Goal: Obtain resource: Obtain resource

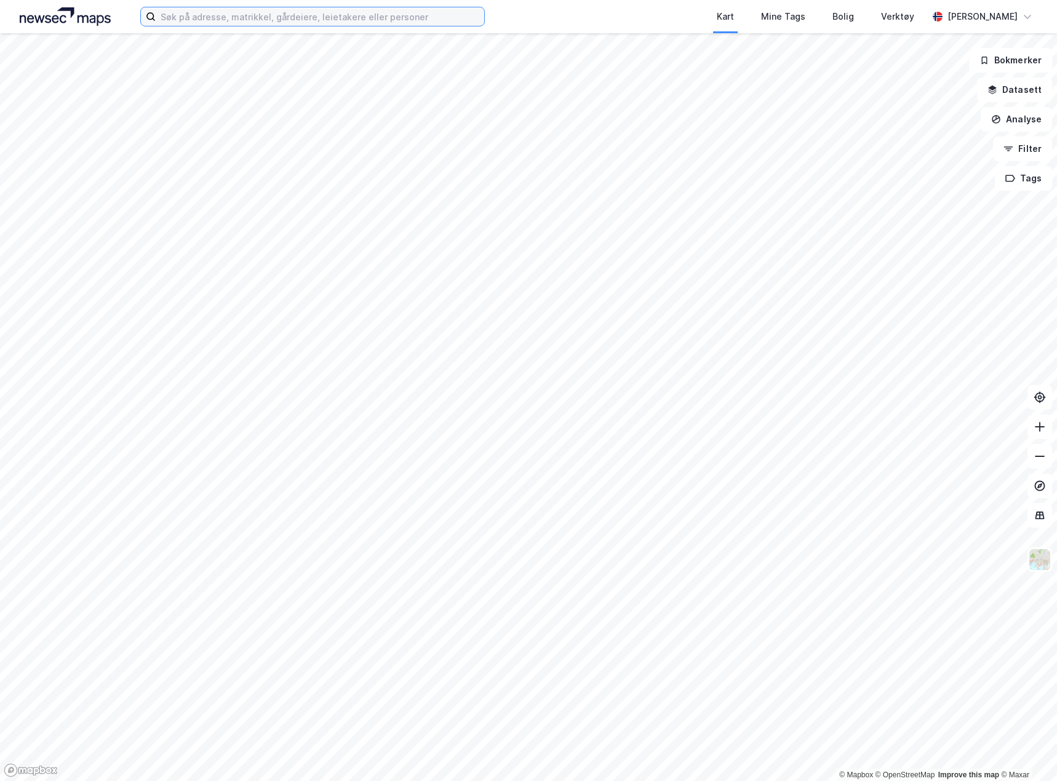
click at [191, 14] on input at bounding box center [320, 16] width 329 height 18
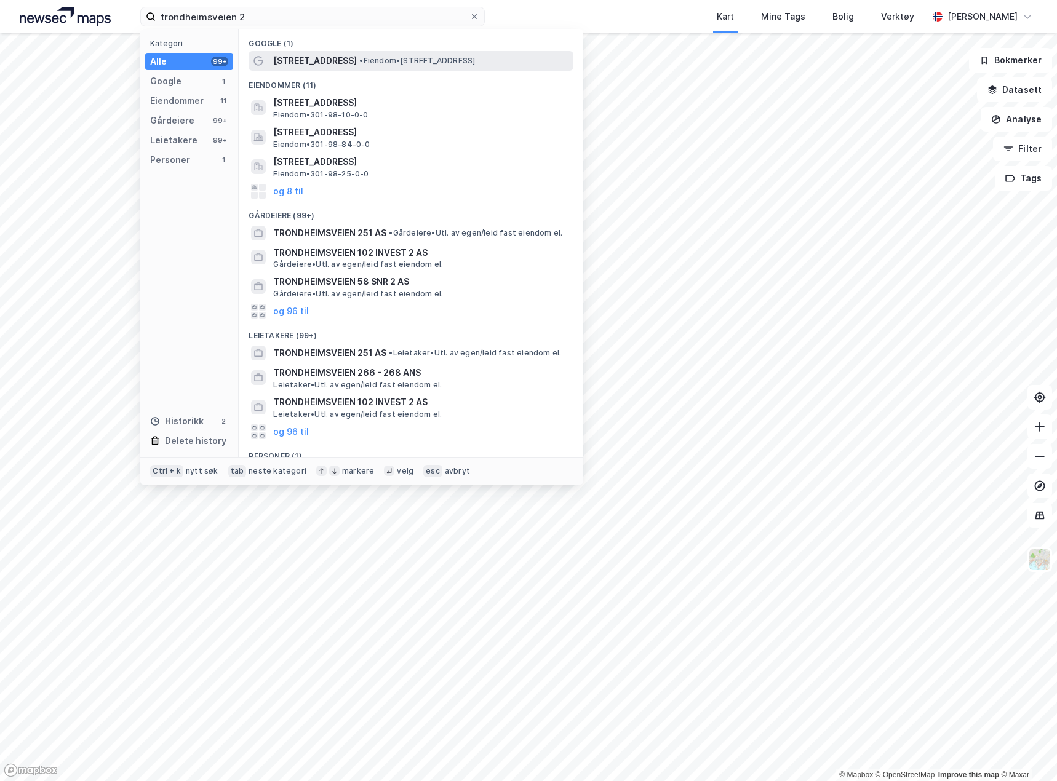
click at [338, 54] on span "[STREET_ADDRESS]" at bounding box center [315, 61] width 84 height 15
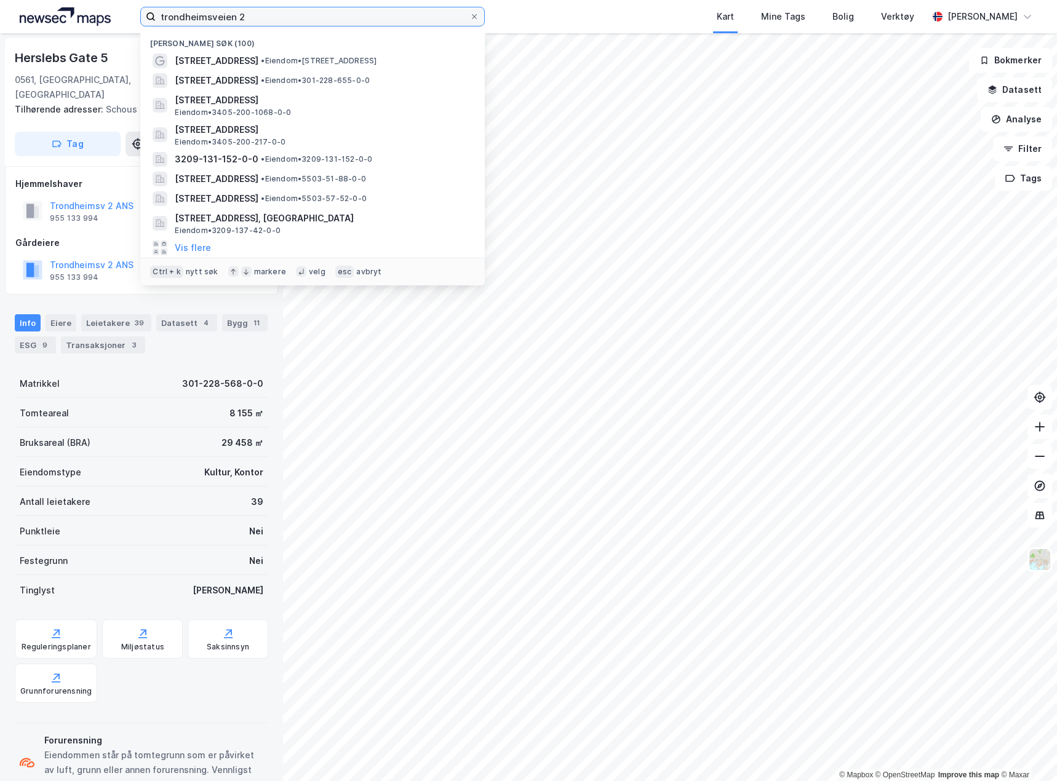
drag, startPoint x: 259, startPoint y: 16, endPoint x: 73, endPoint y: 20, distance: 186.5
click at [105, 20] on div "trondheimsveien 2 Nylige søk (100) [STREET_ADDRESS] • Eiendom • [STREET_ADDRESS…" at bounding box center [528, 16] width 1057 height 33
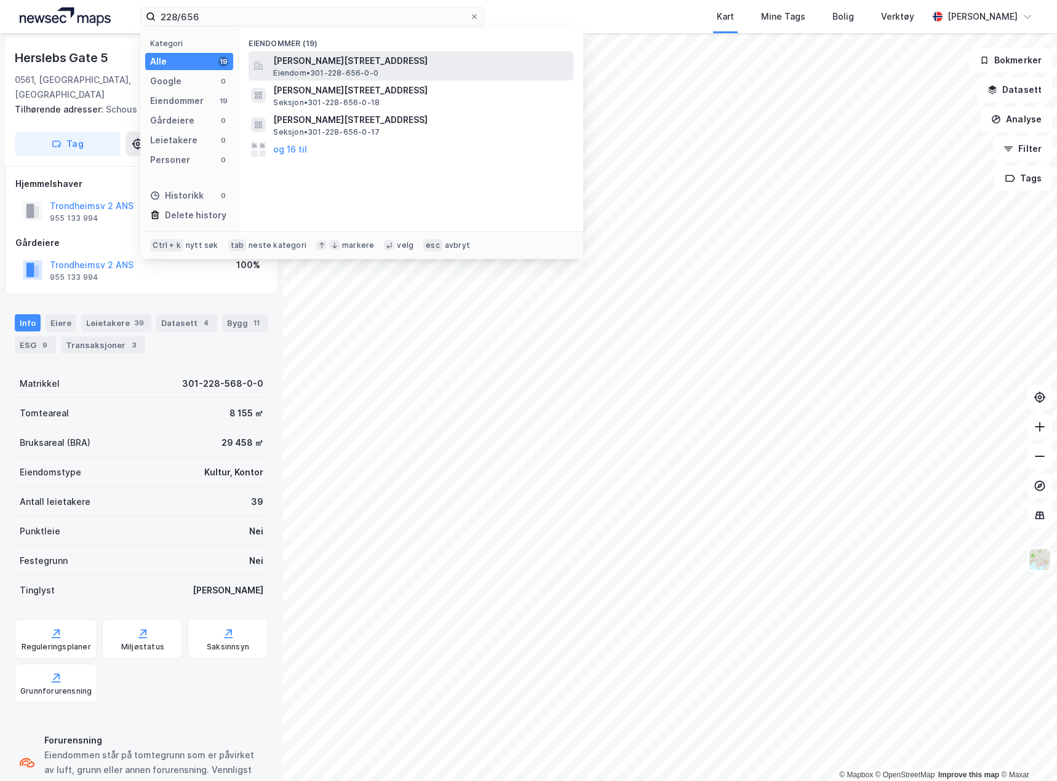
click at [394, 64] on span "[PERSON_NAME][STREET_ADDRESS]" at bounding box center [420, 61] width 295 height 15
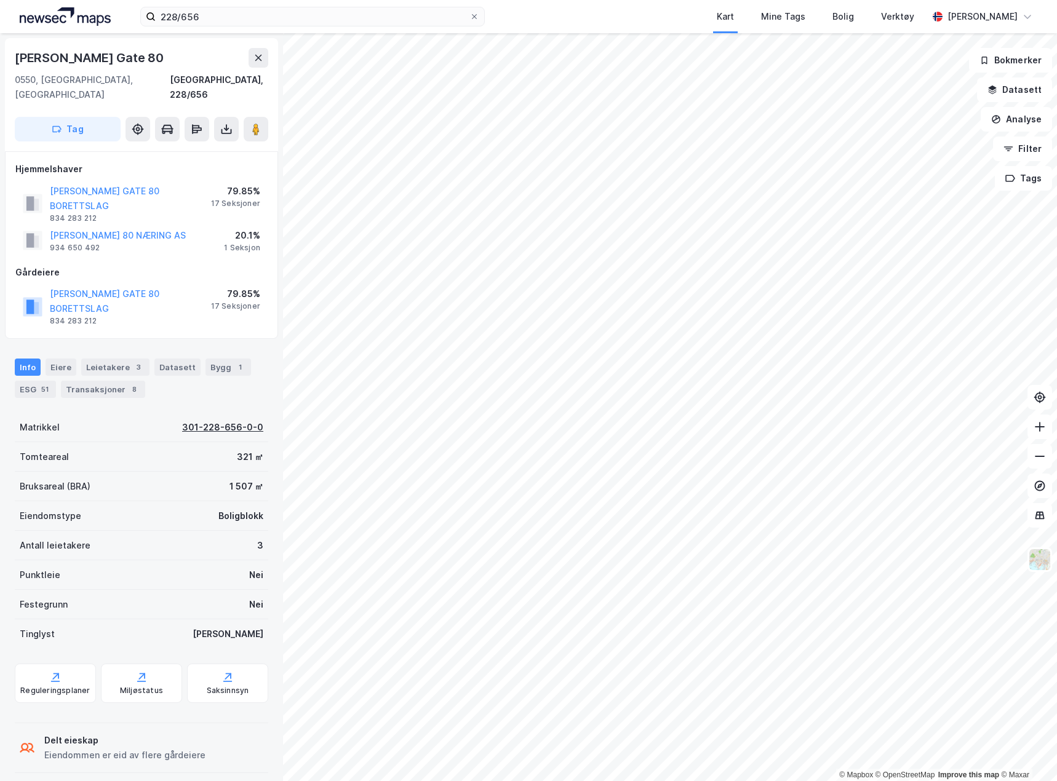
click at [195, 420] on div "301-228-656-0-0" at bounding box center [222, 427] width 81 height 15
click at [233, 26] on div "228/656 Kart Mine Tags Bolig Verktøy [PERSON_NAME]" at bounding box center [528, 16] width 1057 height 33
click at [218, 16] on input "228/656" at bounding box center [313, 16] width 314 height 18
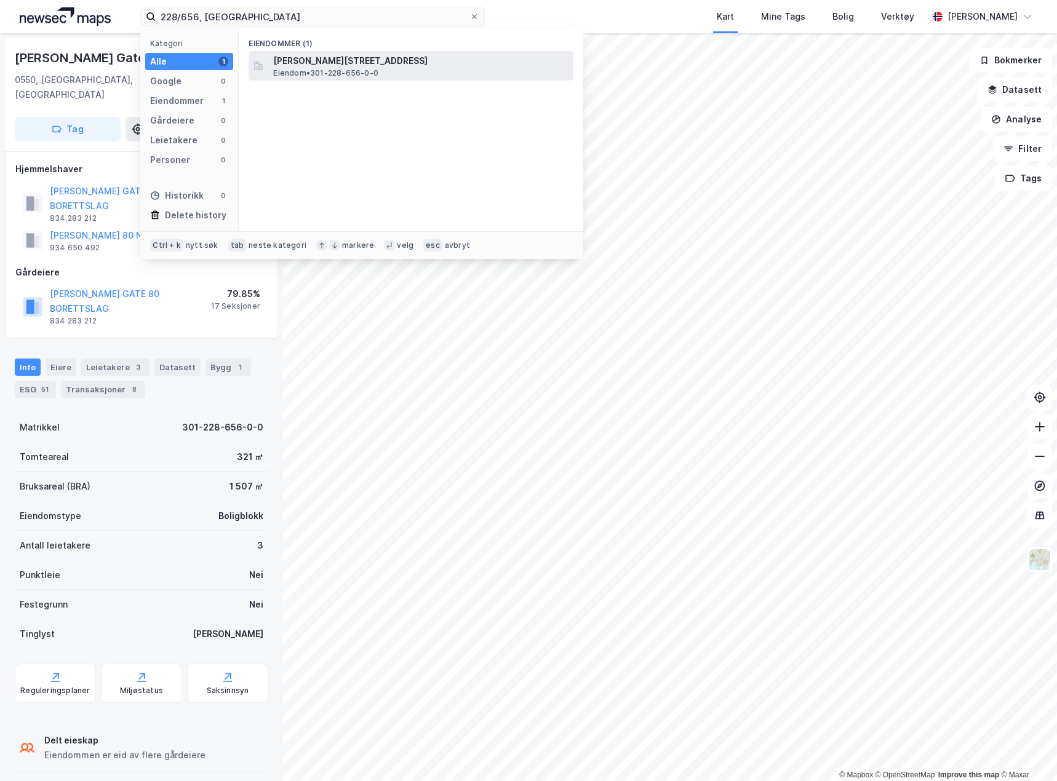
click at [273, 65] on div "[PERSON_NAME][STREET_ADDRESS] Eiendom • 301-228-656-0-0" at bounding box center [411, 66] width 325 height 30
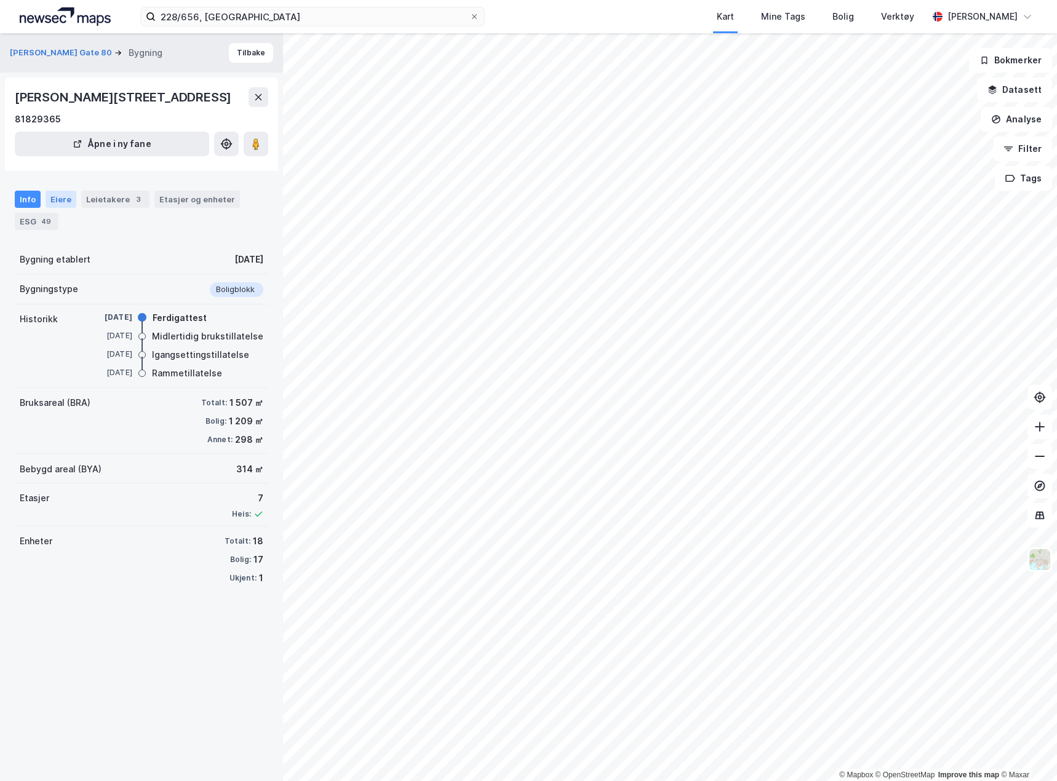
click at [65, 192] on div "Eiere" at bounding box center [61, 199] width 31 height 17
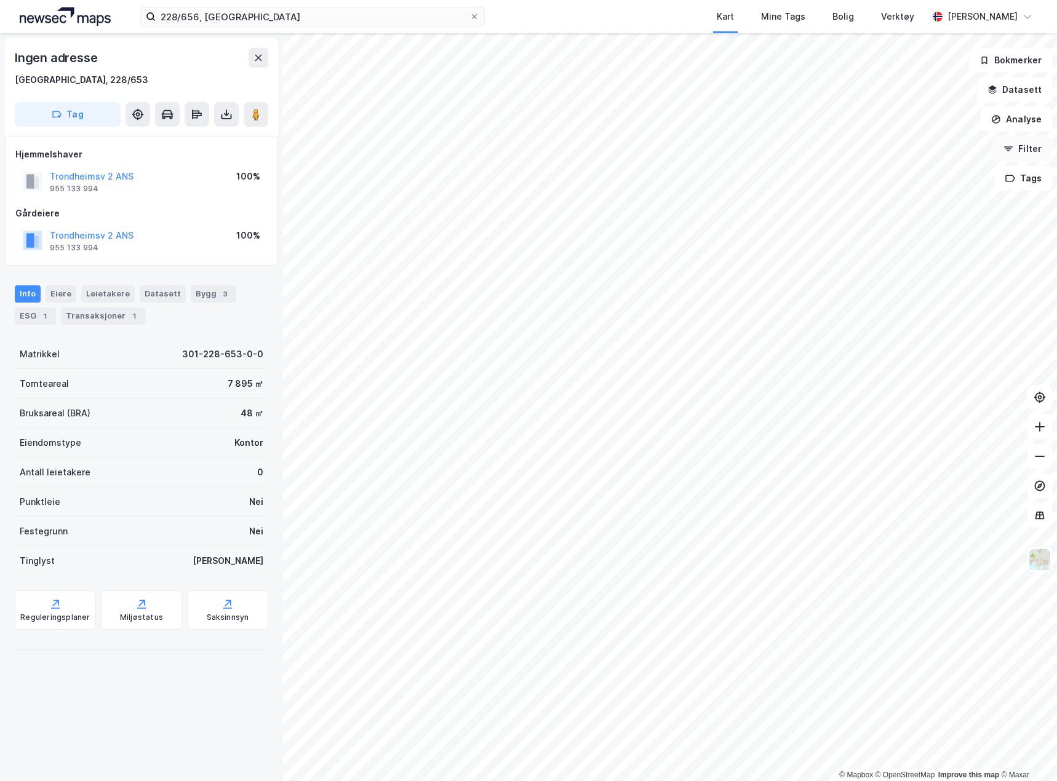
click at [1019, 140] on button "Filter" at bounding box center [1022, 149] width 59 height 25
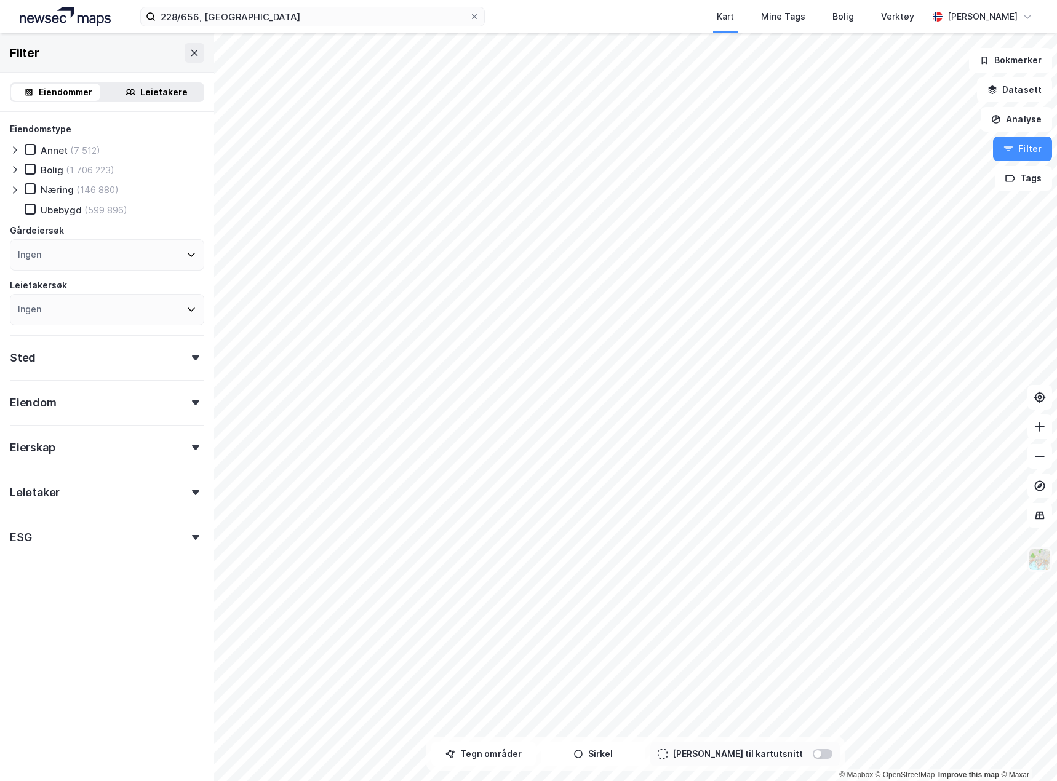
click at [1044, 566] on img at bounding box center [1039, 559] width 23 height 23
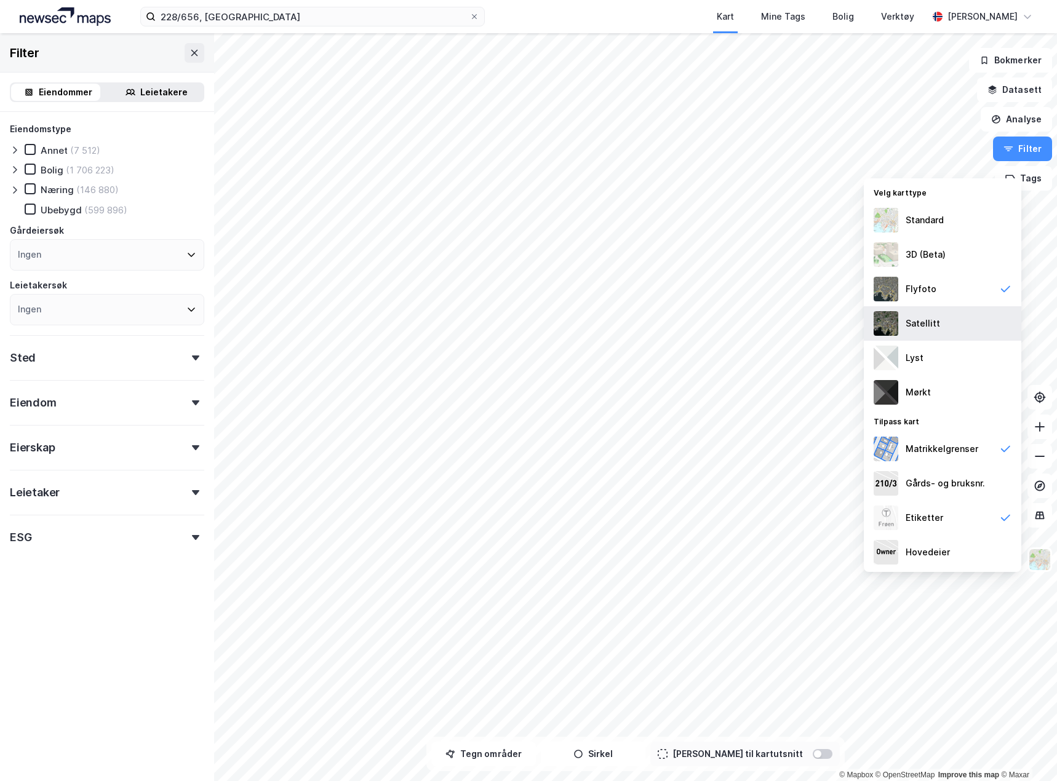
click at [906, 327] on div "Satellitt" at bounding box center [923, 323] width 34 height 15
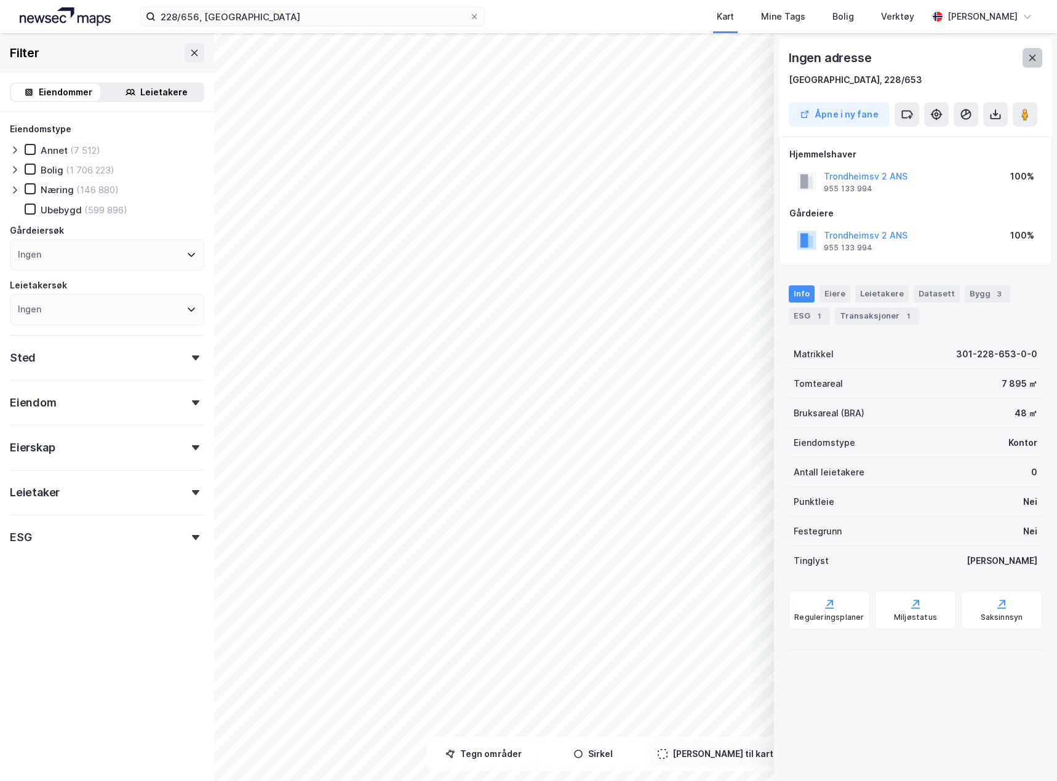
click at [1037, 50] on button at bounding box center [1033, 58] width 20 height 20
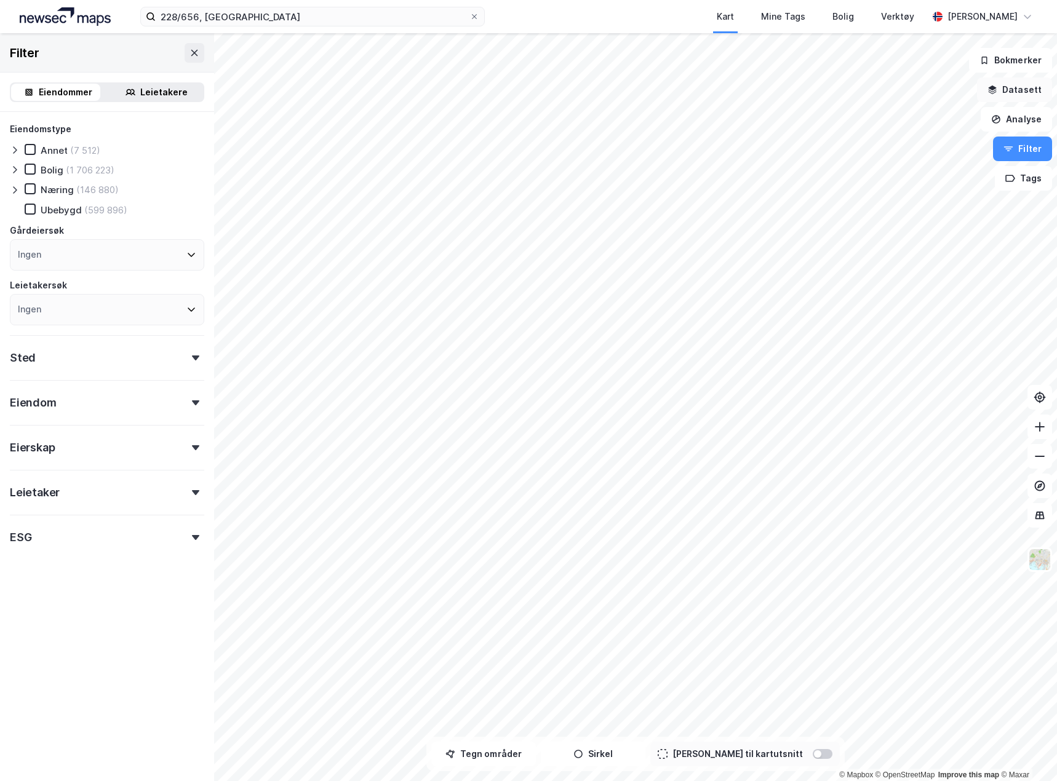
click at [1018, 89] on button "Datasett" at bounding box center [1014, 90] width 75 height 25
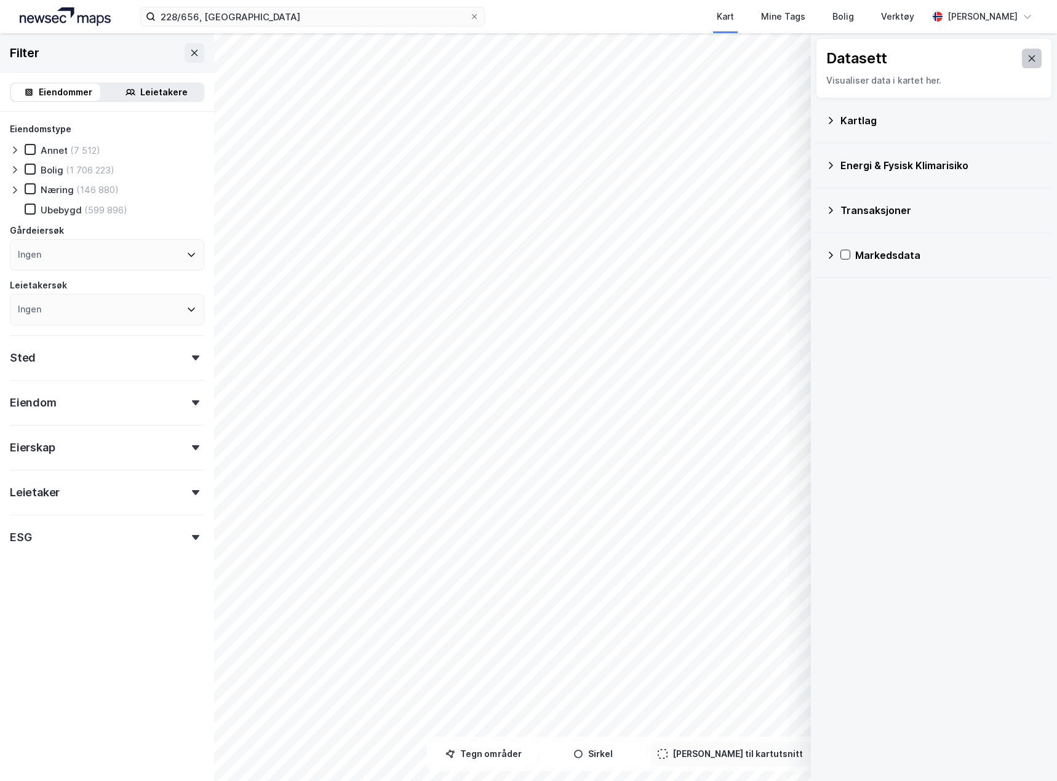
click at [1031, 57] on button at bounding box center [1032, 59] width 20 height 20
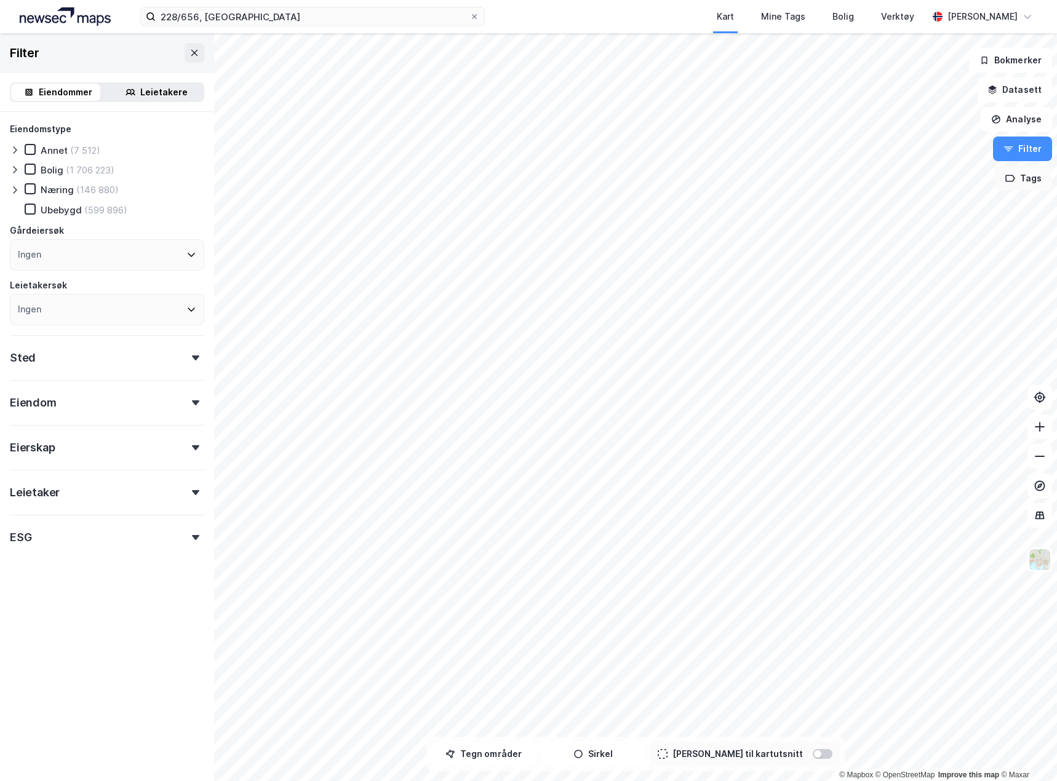
click at [1029, 177] on button "Tags" at bounding box center [1023, 178] width 57 height 25
click at [975, 178] on button at bounding box center [970, 187] width 20 height 20
click at [70, 90] on div "Eiendommer" at bounding box center [66, 92] width 54 height 15
click at [127, 396] on div "Eiendom" at bounding box center [107, 397] width 194 height 35
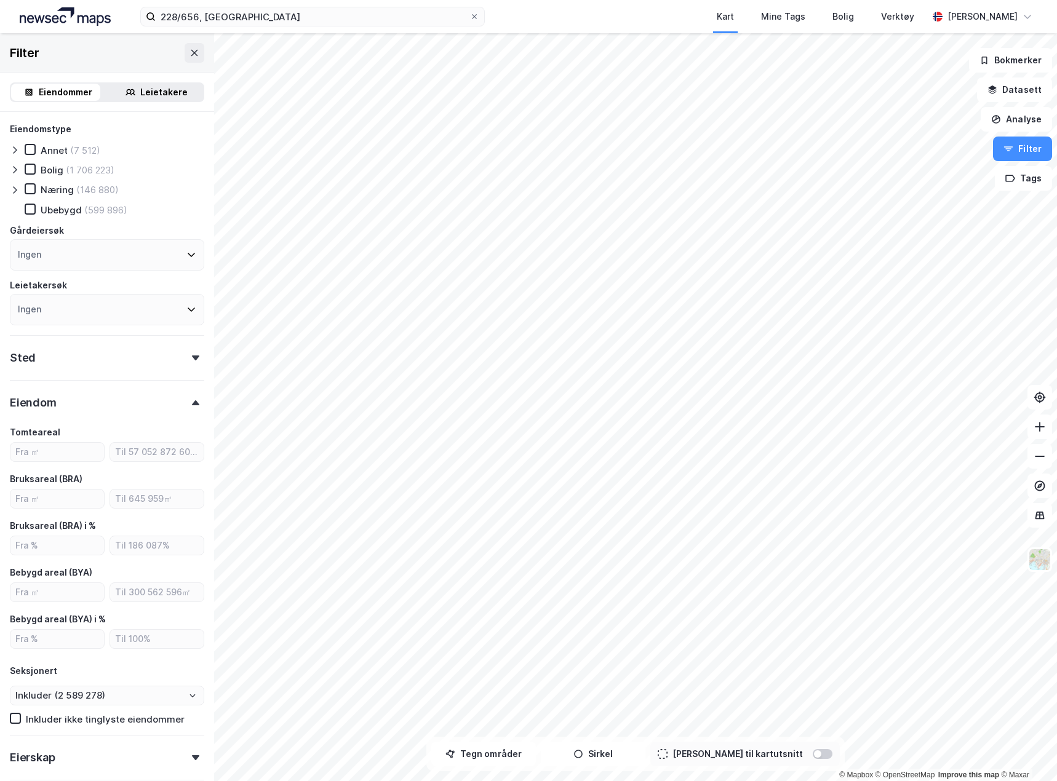
click at [118, 406] on div "Eiendom" at bounding box center [107, 397] width 194 height 35
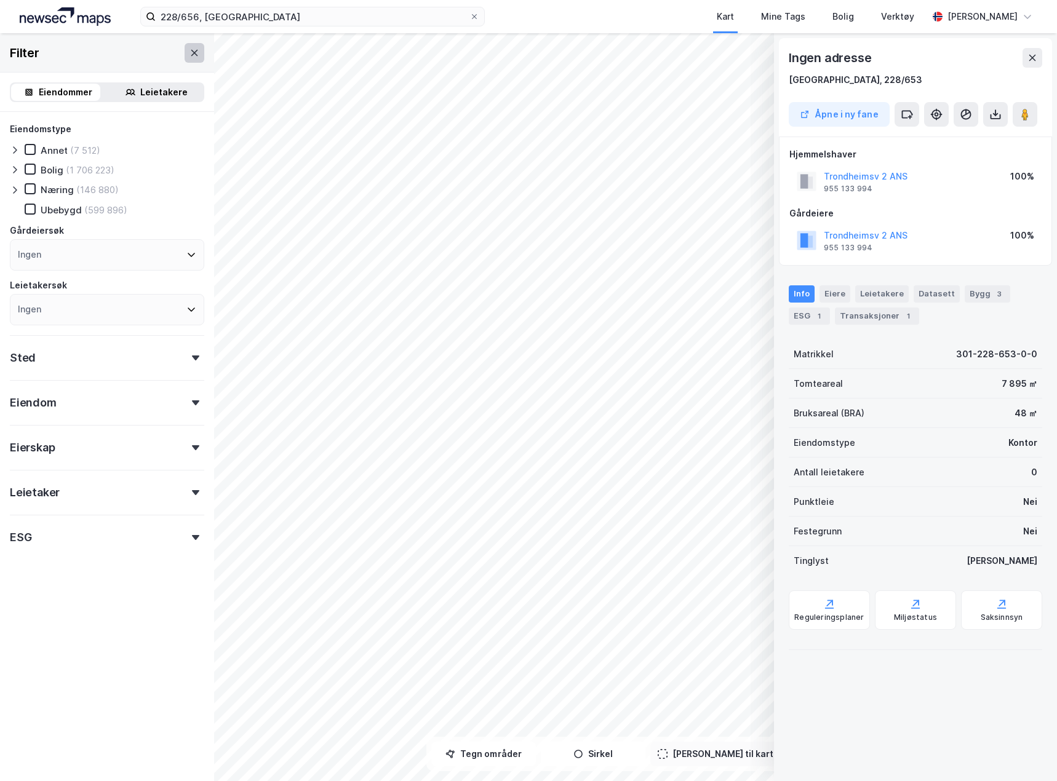
click at [190, 57] on icon at bounding box center [195, 53] width 10 height 10
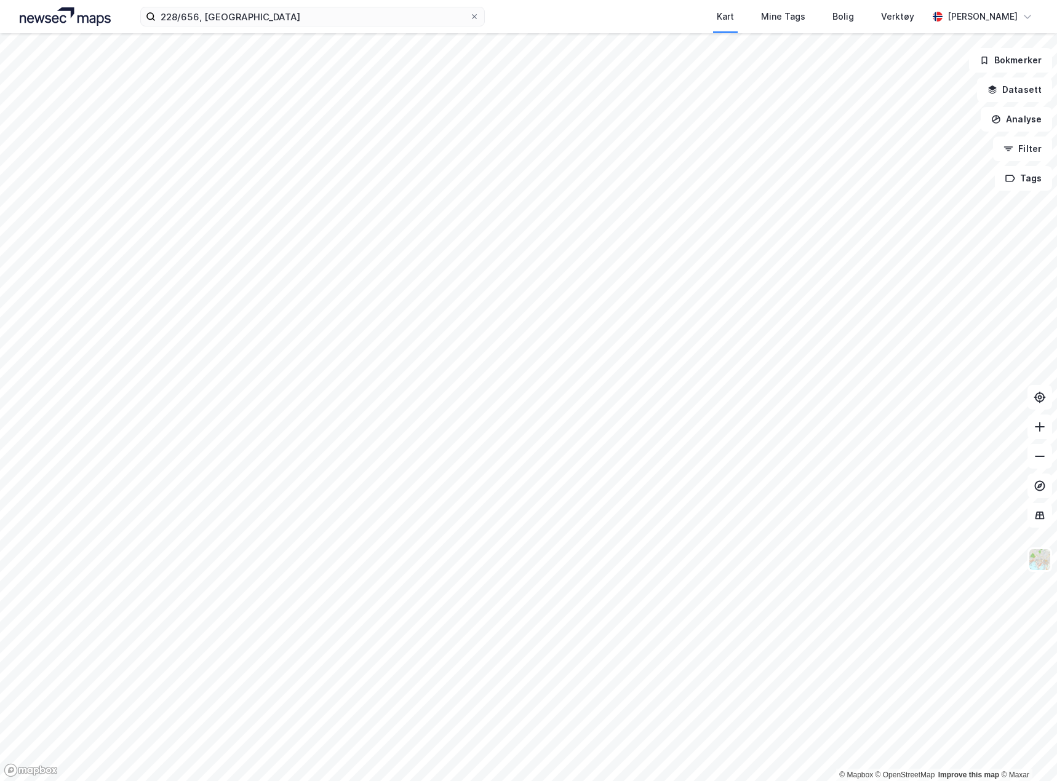
click at [327, 28] on div "228/656, oslo Kart Mine Tags Bolig Verktøy [PERSON_NAME]" at bounding box center [528, 16] width 1057 height 33
click at [390, 19] on input "228/656, [GEOGRAPHIC_DATA]" at bounding box center [313, 16] width 314 height 18
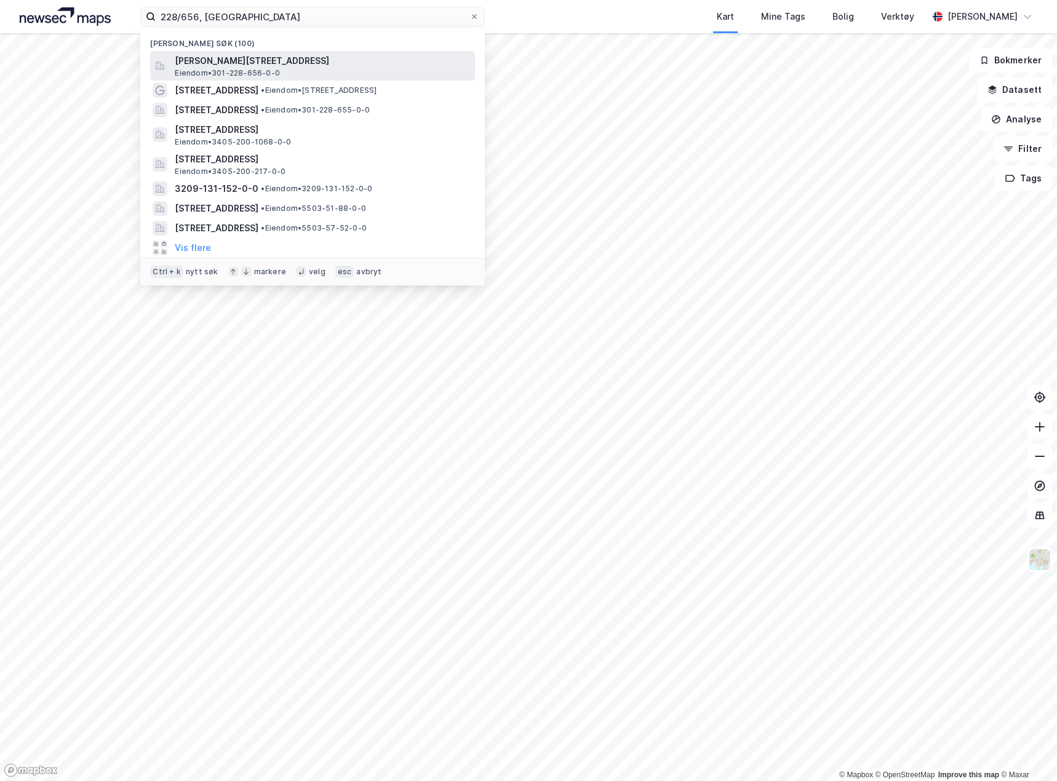
click at [321, 74] on div "[PERSON_NAME][STREET_ADDRESS] Eiendom • 301-228-656-0-0" at bounding box center [324, 66] width 298 height 25
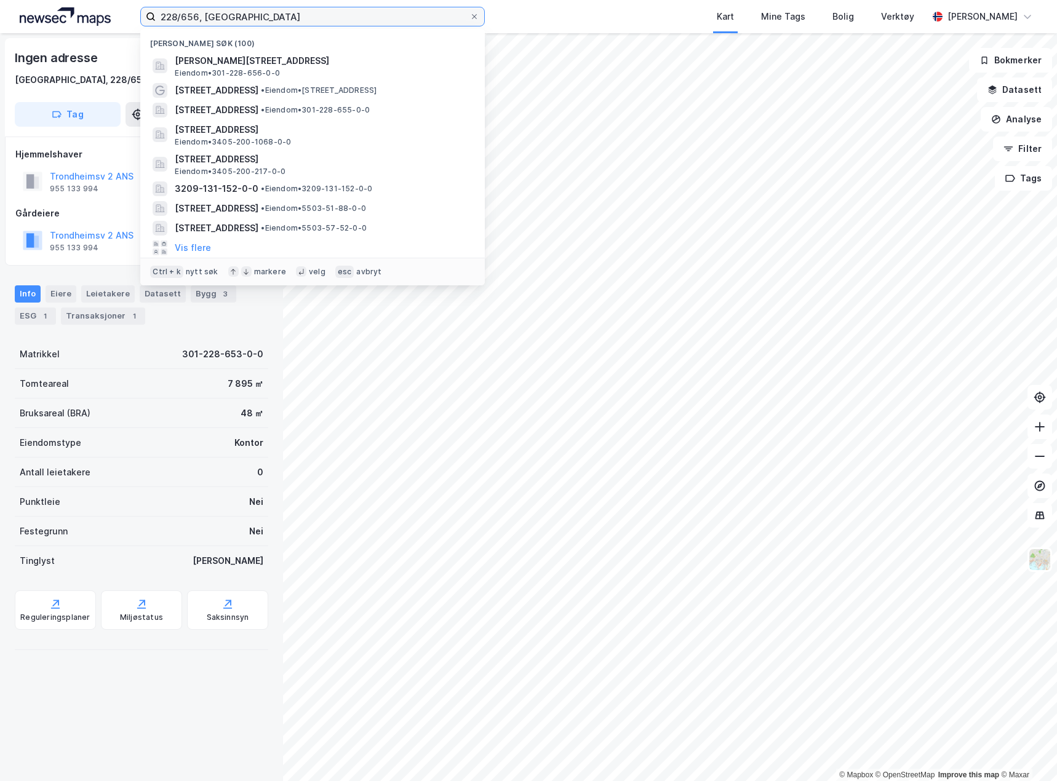
drag, startPoint x: 198, startPoint y: 16, endPoint x: 182, endPoint y: 15, distance: 16.0
click at [182, 15] on input "228/656, [GEOGRAPHIC_DATA]" at bounding box center [313, 16] width 314 height 18
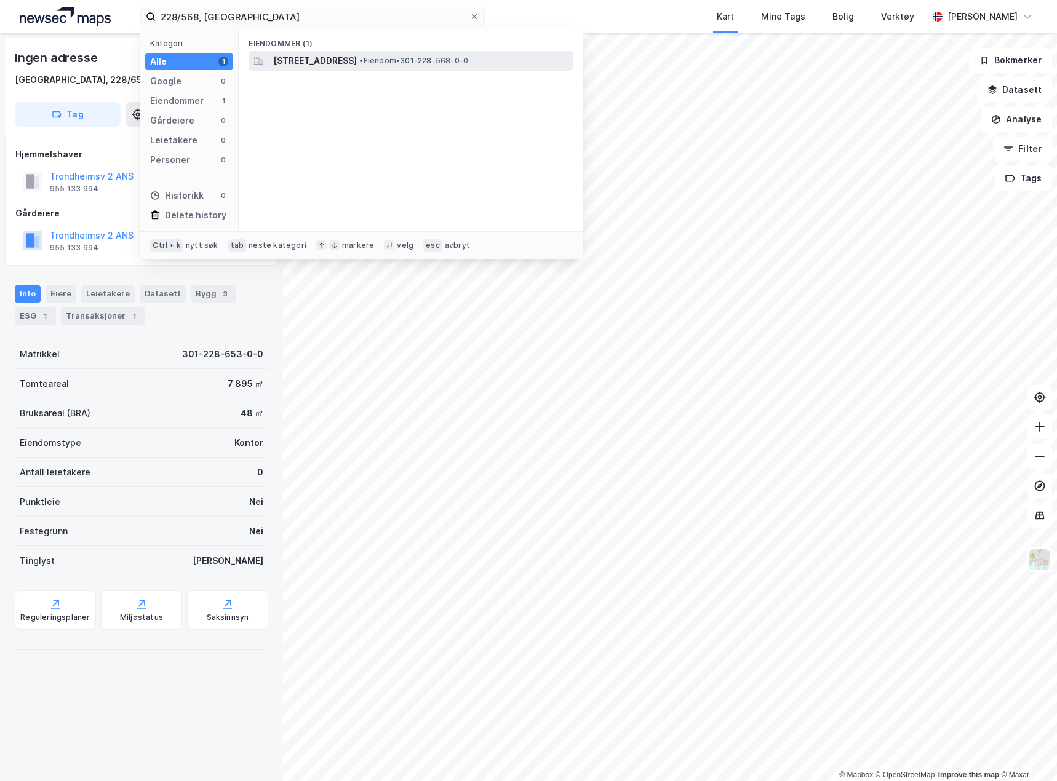
click at [306, 60] on span "[STREET_ADDRESS]" at bounding box center [315, 61] width 84 height 15
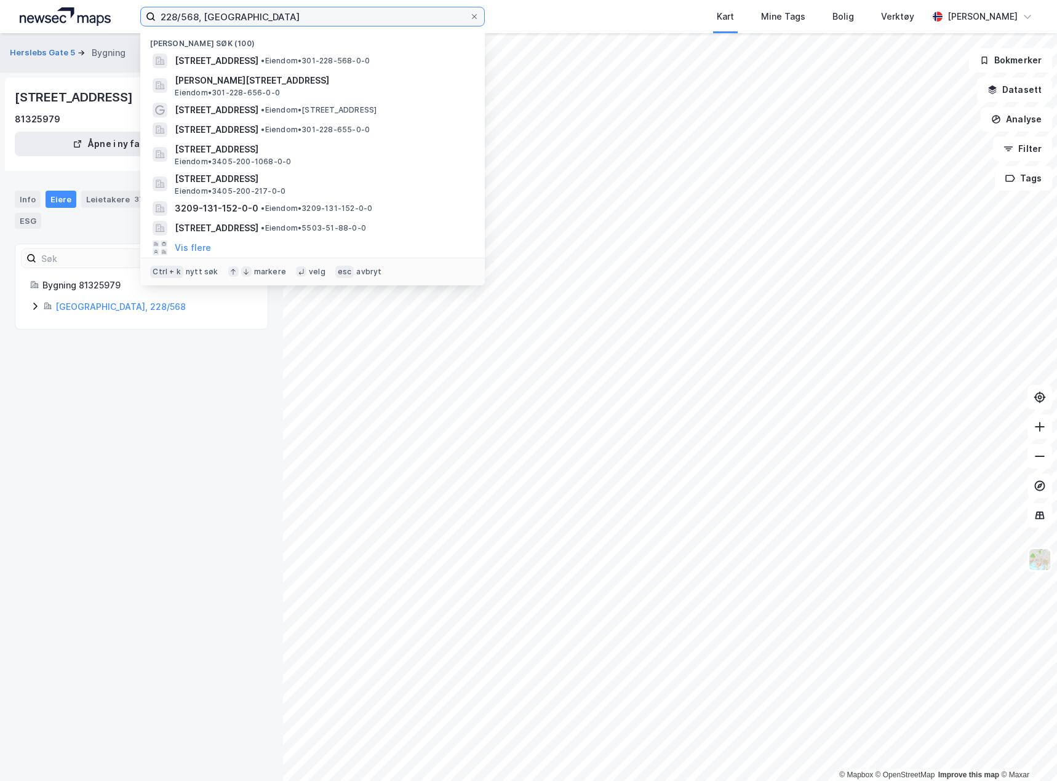
drag, startPoint x: 198, startPoint y: 16, endPoint x: 182, endPoint y: 18, distance: 16.7
click at [182, 18] on input "228/568, [GEOGRAPHIC_DATA]" at bounding box center [313, 16] width 314 height 18
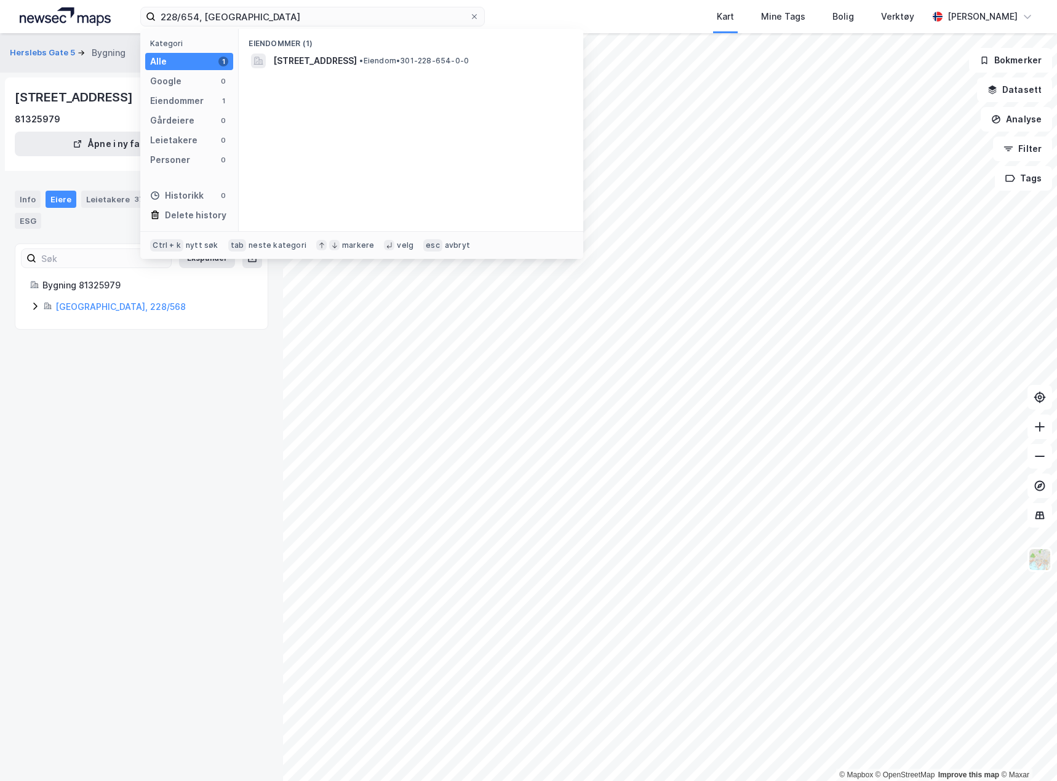
click at [424, 48] on div "Eiendommer (1)" at bounding box center [411, 40] width 345 height 22
click at [357, 64] on span "[STREET_ADDRESS]" at bounding box center [315, 61] width 84 height 15
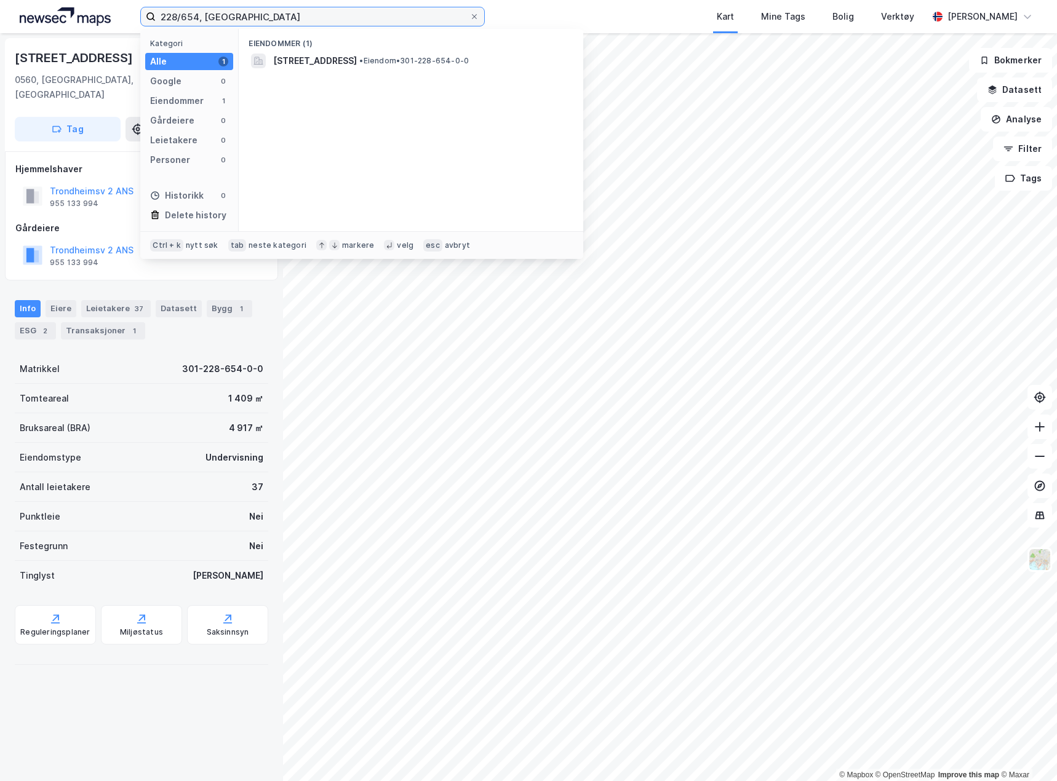
drag, startPoint x: 198, startPoint y: 14, endPoint x: 183, endPoint y: 17, distance: 14.4
click at [183, 17] on input "228/654, [GEOGRAPHIC_DATA]" at bounding box center [313, 16] width 314 height 18
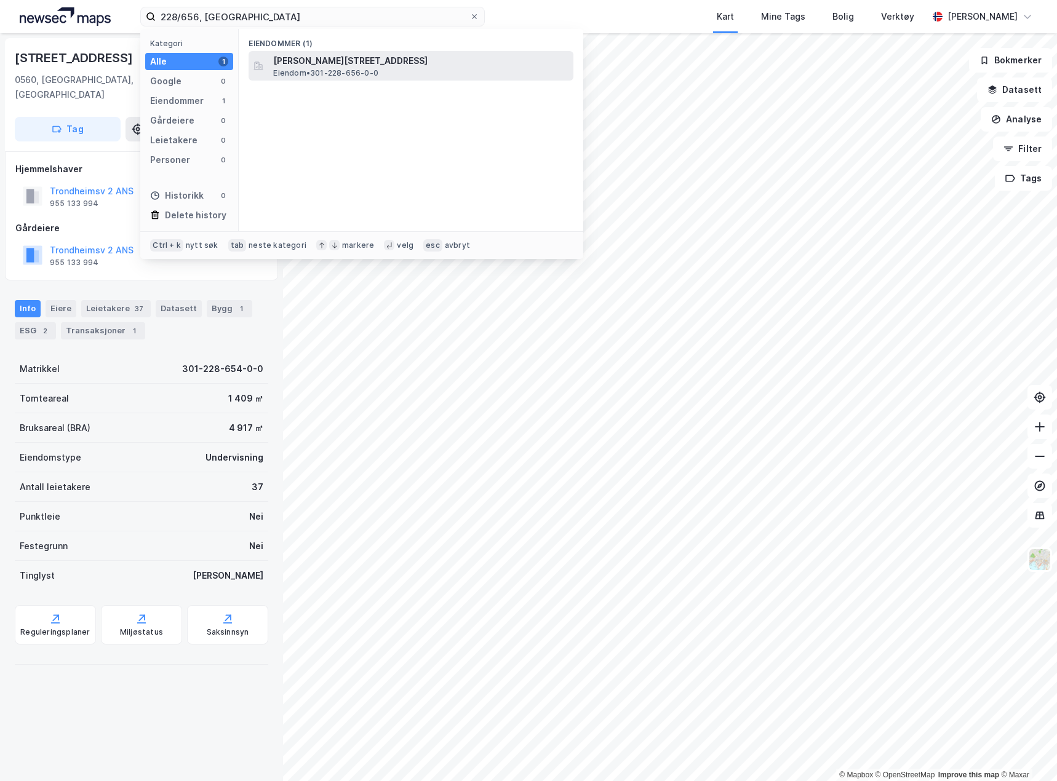
click at [286, 60] on span "[PERSON_NAME][STREET_ADDRESS]" at bounding box center [420, 61] width 295 height 15
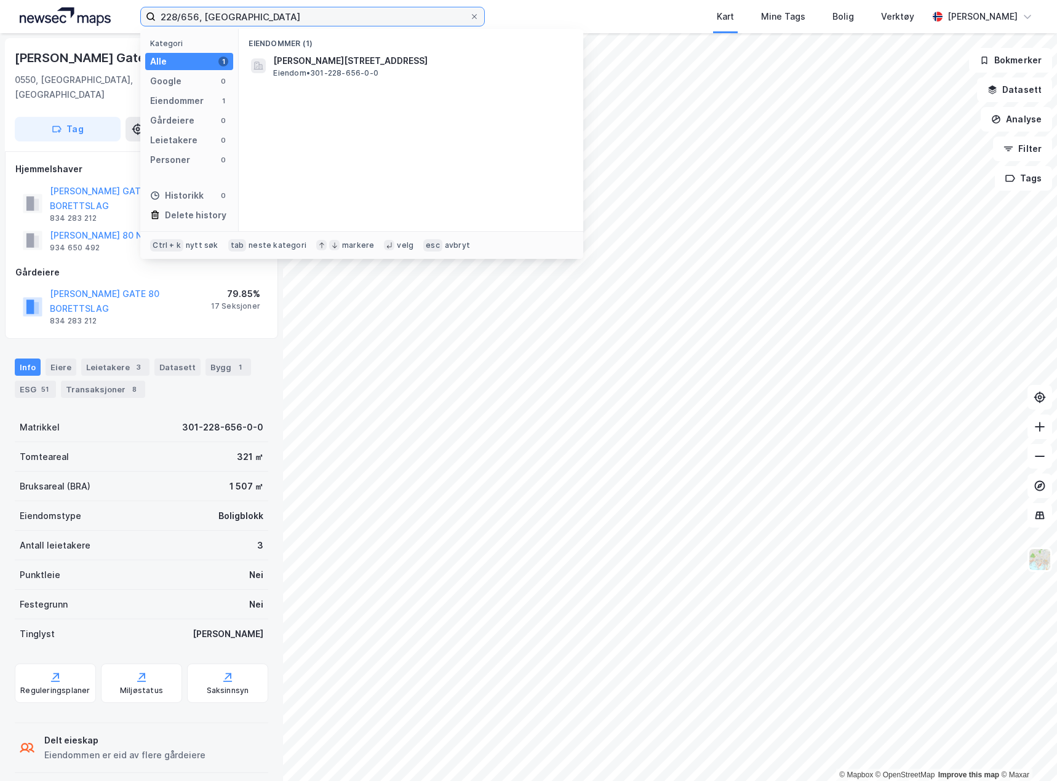
click at [201, 13] on input "228/656, [GEOGRAPHIC_DATA]" at bounding box center [313, 16] width 314 height 18
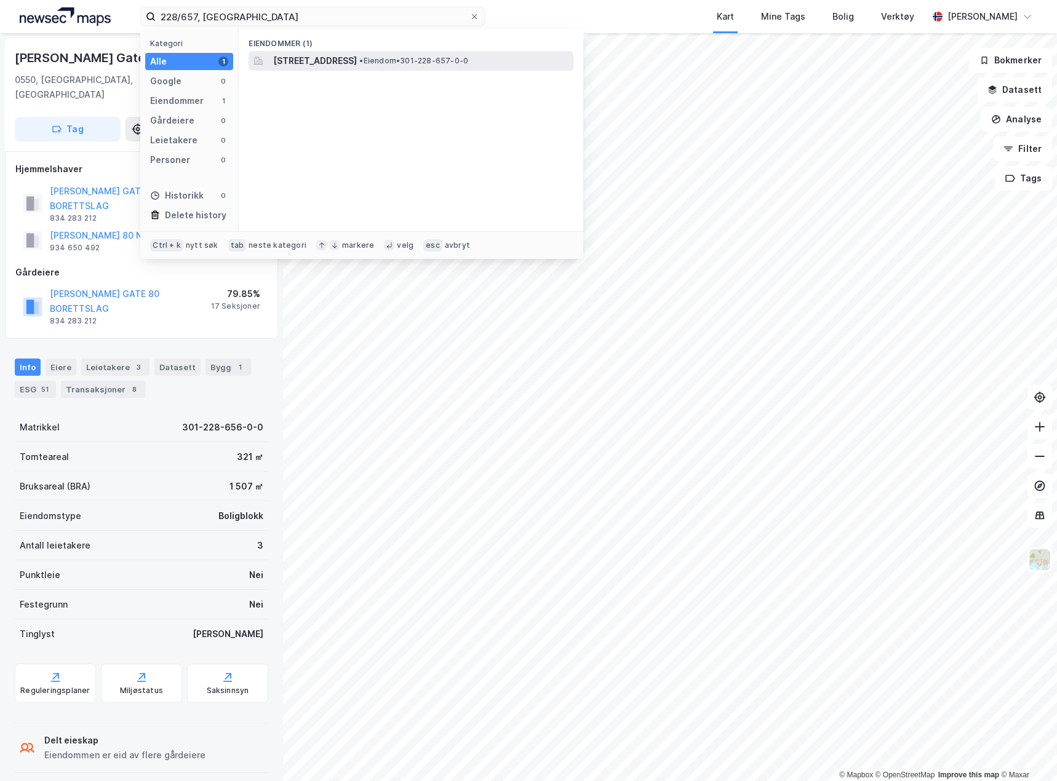
click at [334, 60] on span "[STREET_ADDRESS]" at bounding box center [315, 61] width 84 height 15
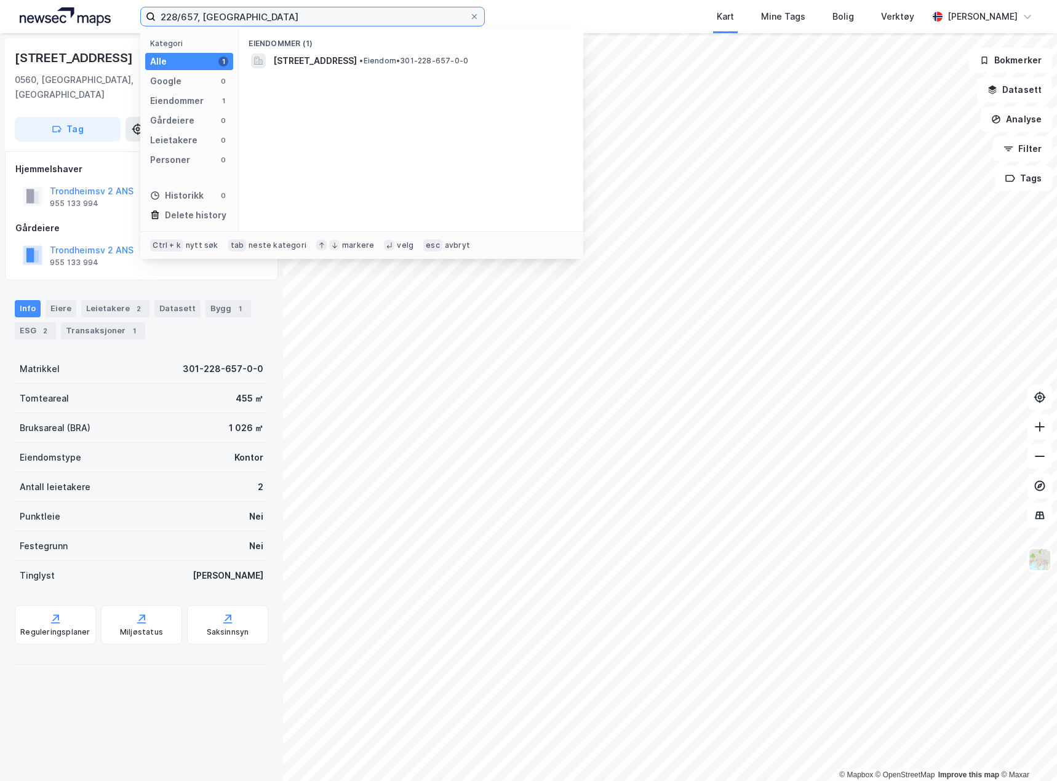
click at [199, 13] on input "228/657, [GEOGRAPHIC_DATA]" at bounding box center [313, 16] width 314 height 18
click at [331, 67] on span "[STREET_ADDRESS]" at bounding box center [315, 61] width 84 height 15
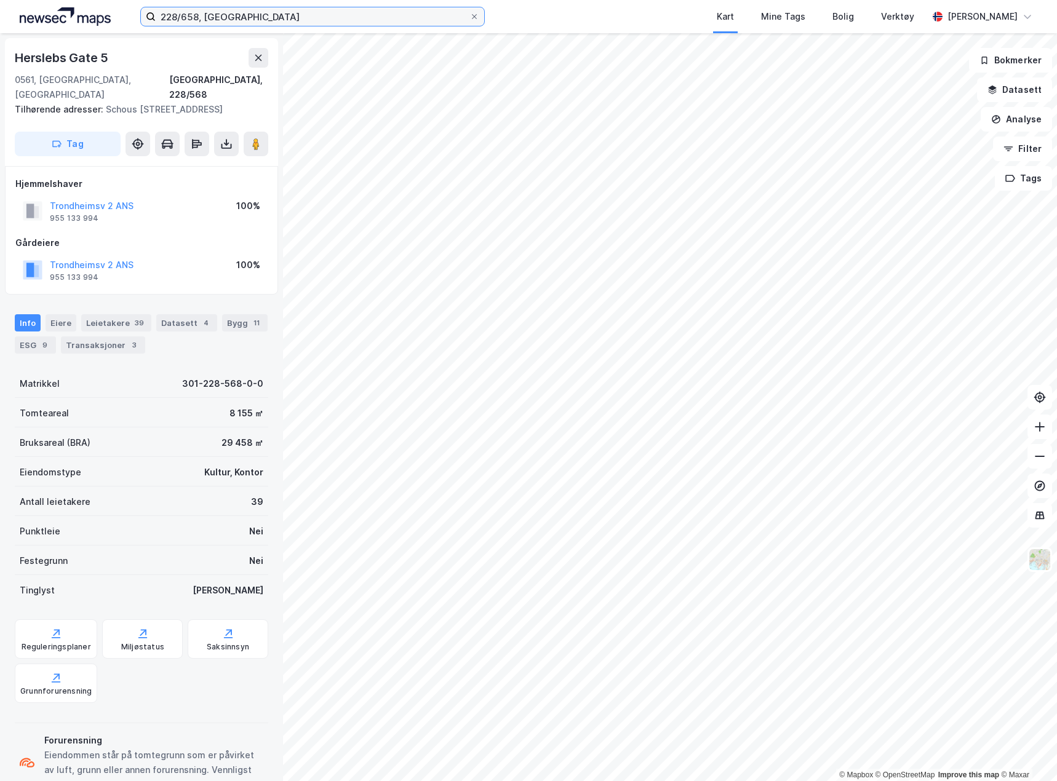
click at [199, 18] on input "228/658, [GEOGRAPHIC_DATA]" at bounding box center [313, 16] width 314 height 18
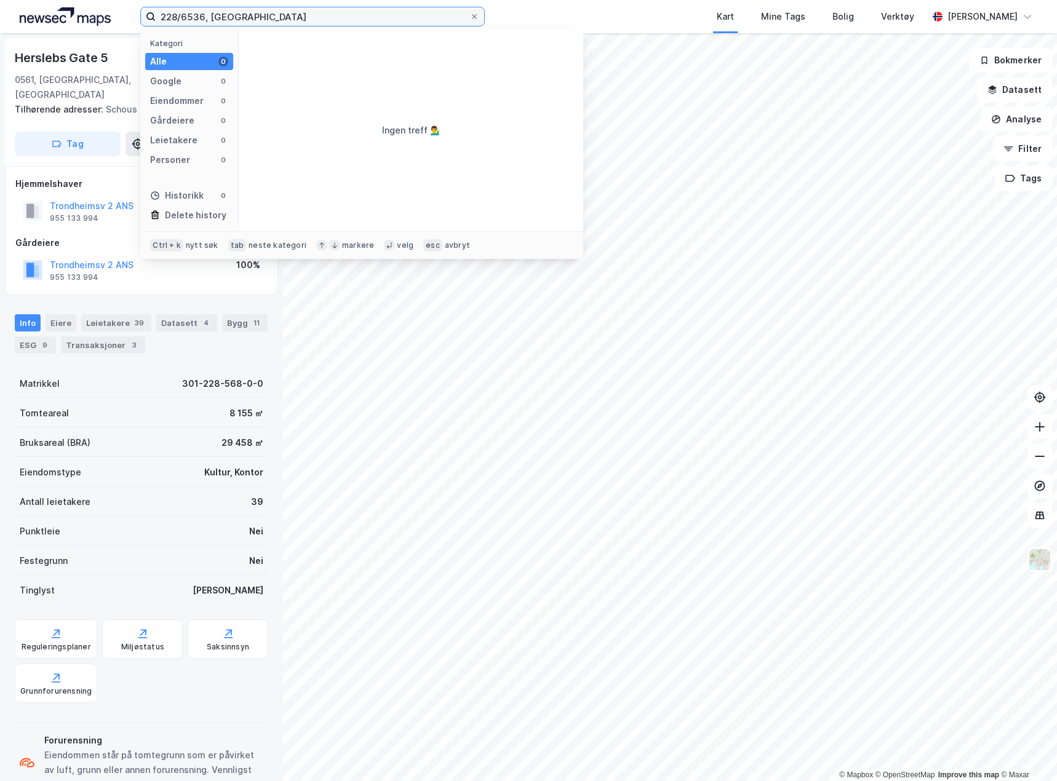
click at [200, 20] on input "228/6536, [GEOGRAPHIC_DATA]" at bounding box center [313, 16] width 314 height 18
click at [202, 17] on input "228/6536, [GEOGRAPHIC_DATA]" at bounding box center [313, 16] width 314 height 18
type input "228/653, [GEOGRAPHIC_DATA]"
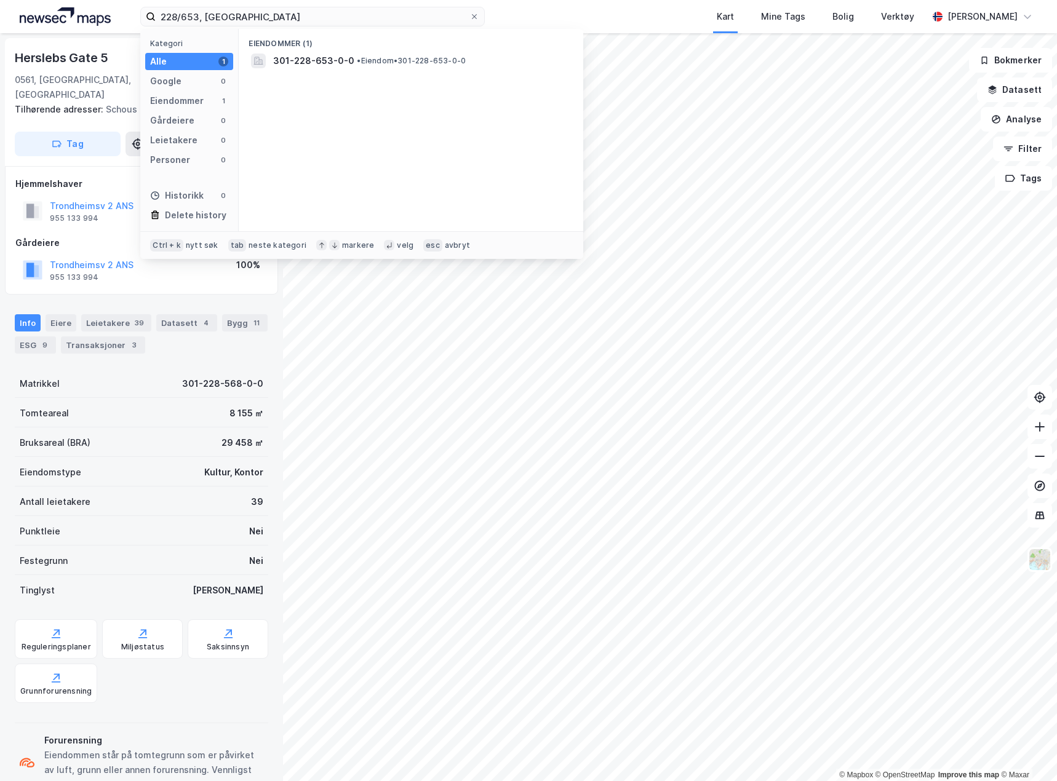
click at [310, 71] on div "Eiendommer (1) 301-228-653-0-0 • Eiendom • 301-228-653-0-0" at bounding box center [411, 130] width 345 height 202
click at [309, 65] on span "301-228-653-0-0" at bounding box center [313, 61] width 81 height 15
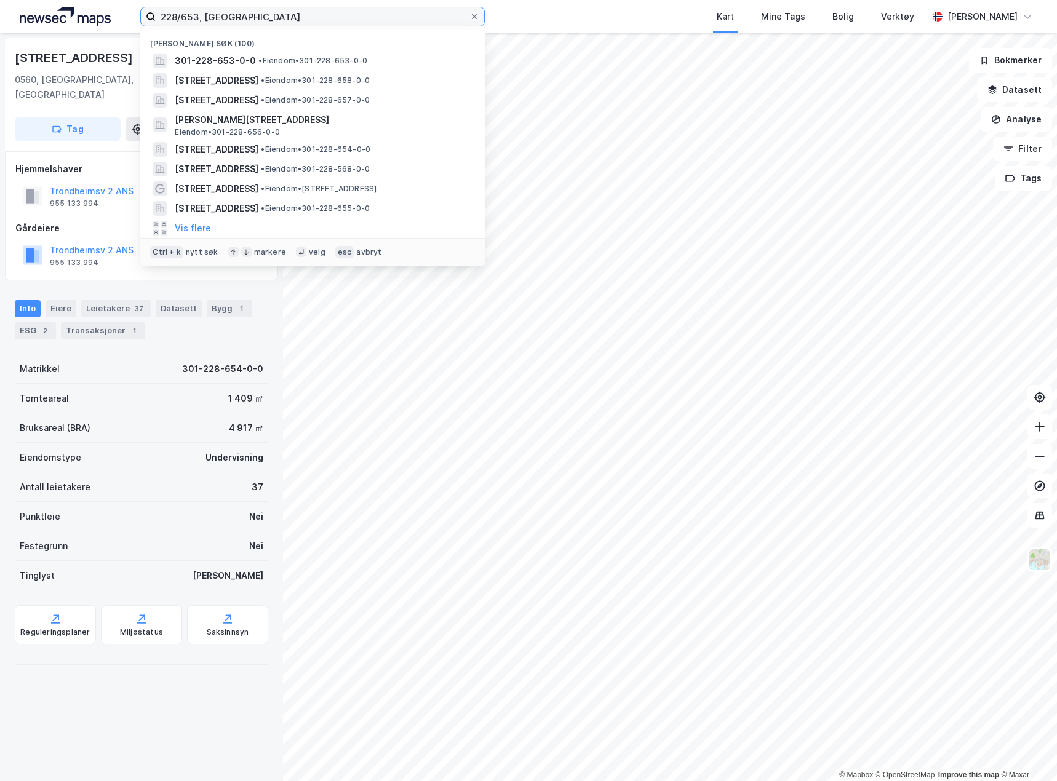
click at [214, 19] on input "228/653, [GEOGRAPHIC_DATA]" at bounding box center [313, 16] width 314 height 18
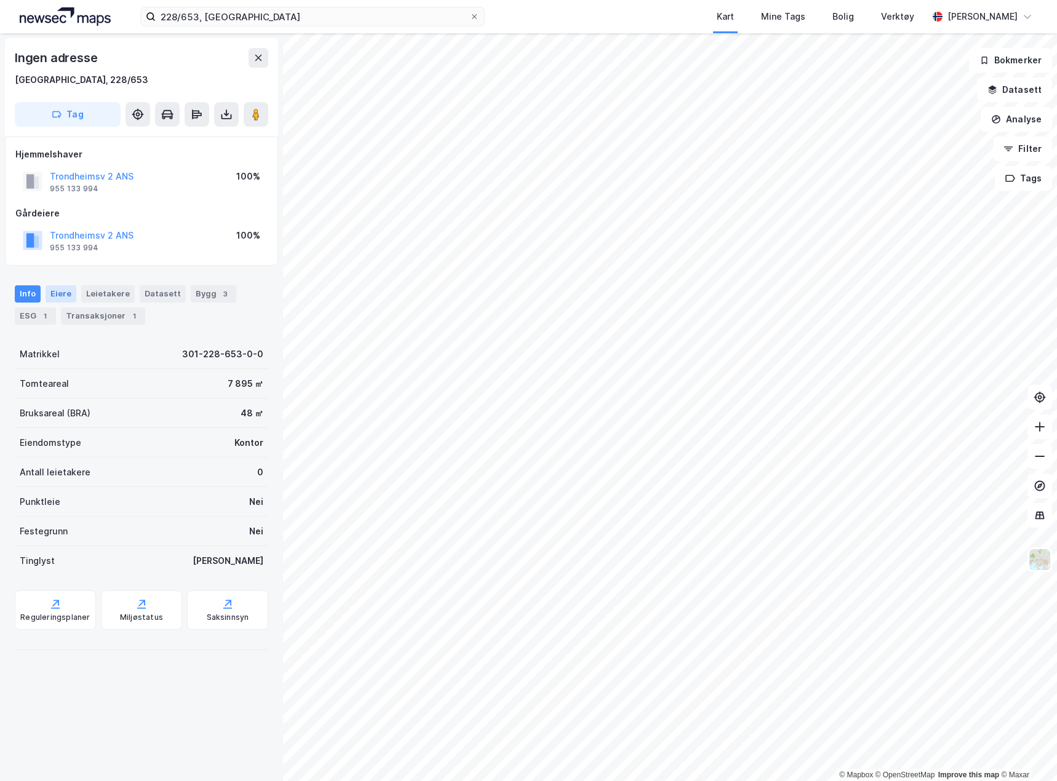
click at [46, 295] on div "Eiere" at bounding box center [61, 294] width 31 height 17
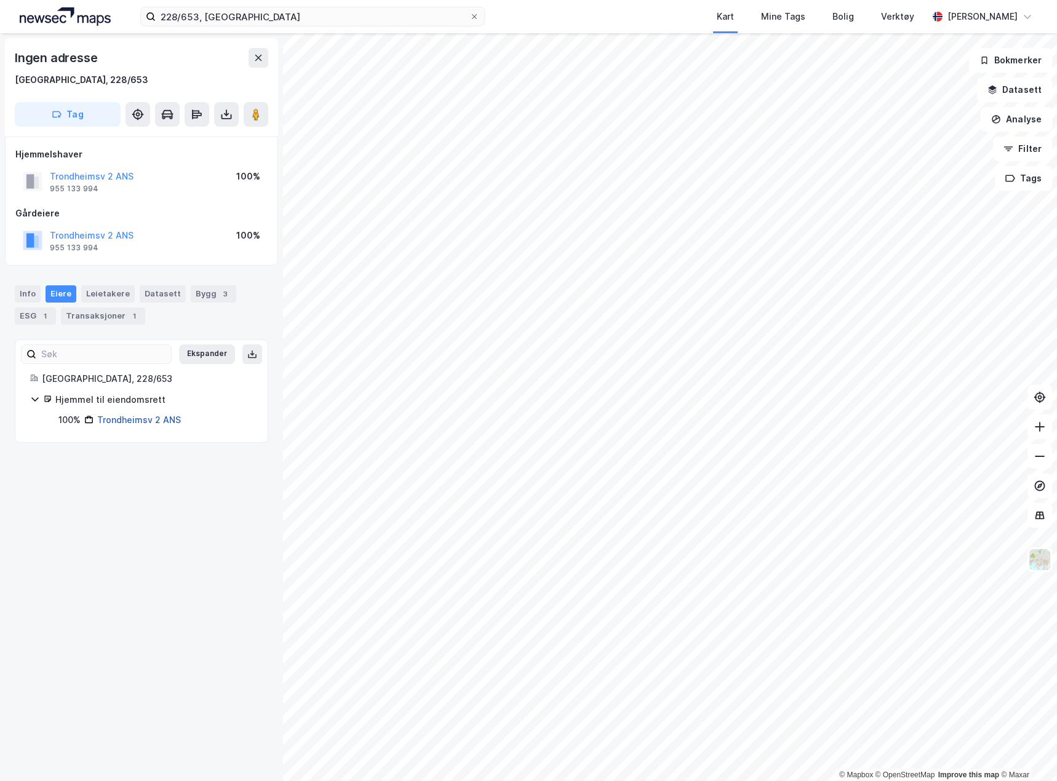
click at [120, 417] on link "Trondheimsv 2 ANS" at bounding box center [139, 420] width 84 height 10
click at [154, 420] on link "Trondheimsv 2 ANS" at bounding box center [139, 420] width 84 height 10
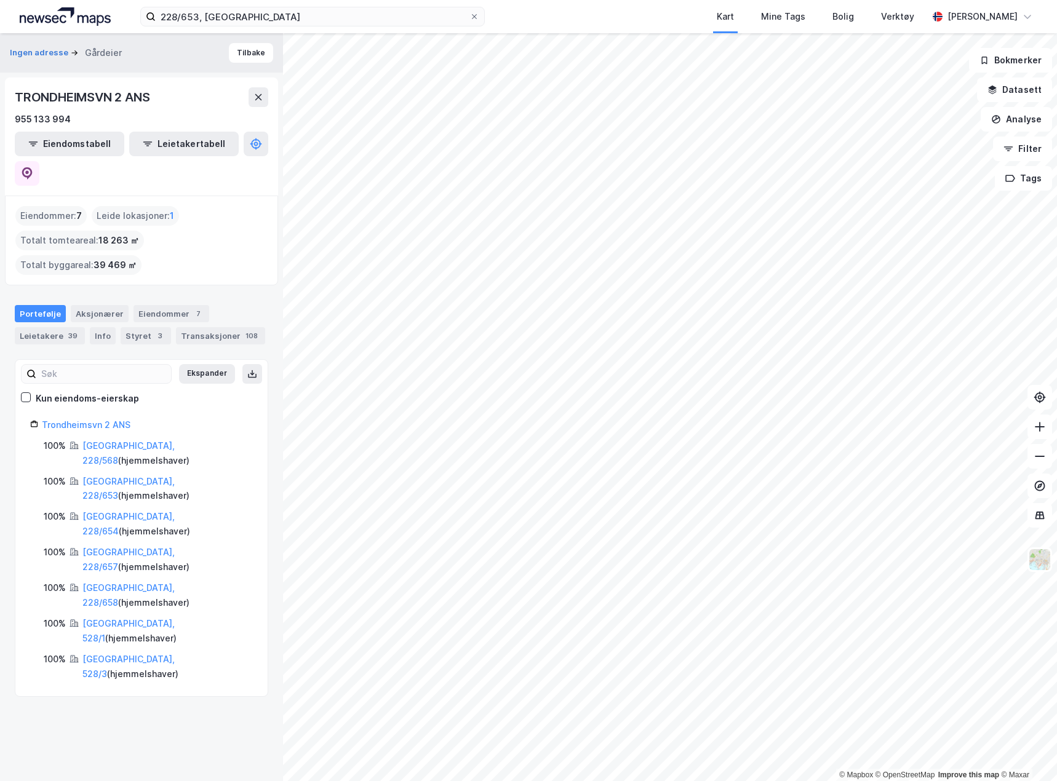
click at [93, 639] on div "Ingen adresse Gårdeier Tilbake [GEOGRAPHIC_DATA] 2 ANS 955 133 994 Eiendomstabe…" at bounding box center [141, 407] width 283 height 748
click at [151, 305] on div "Eiendommer 7" at bounding box center [172, 313] width 76 height 17
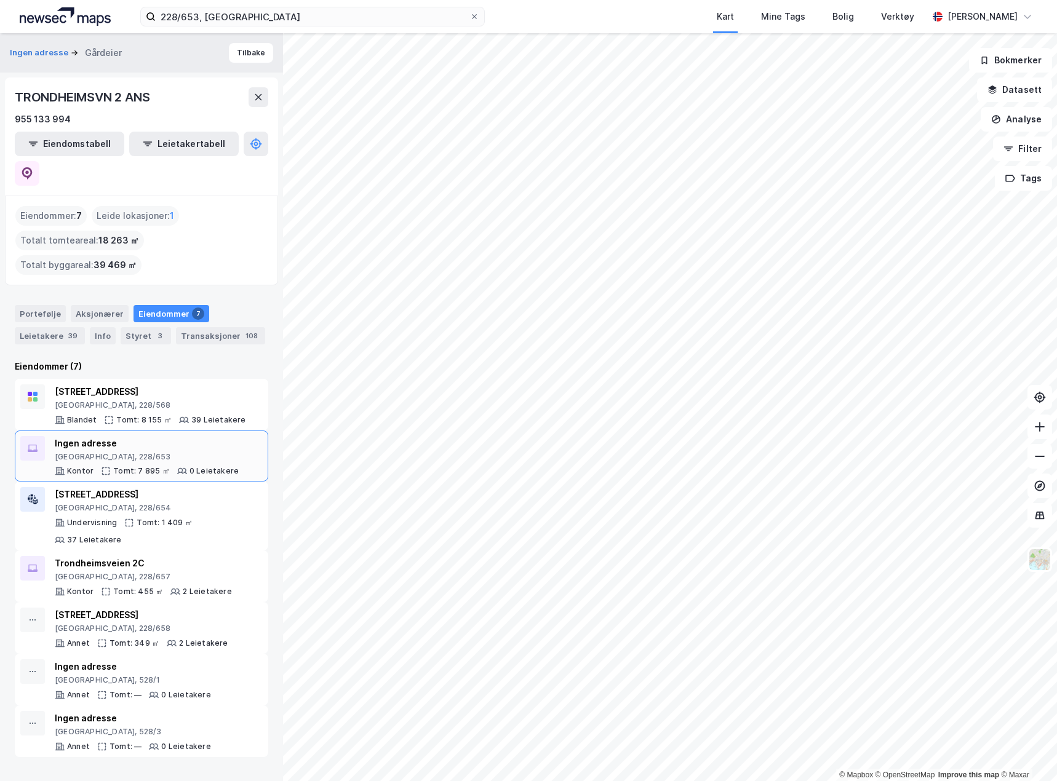
click at [121, 436] on div "Ingen adresse [GEOGRAPHIC_DATA], 228/653" at bounding box center [147, 449] width 184 height 26
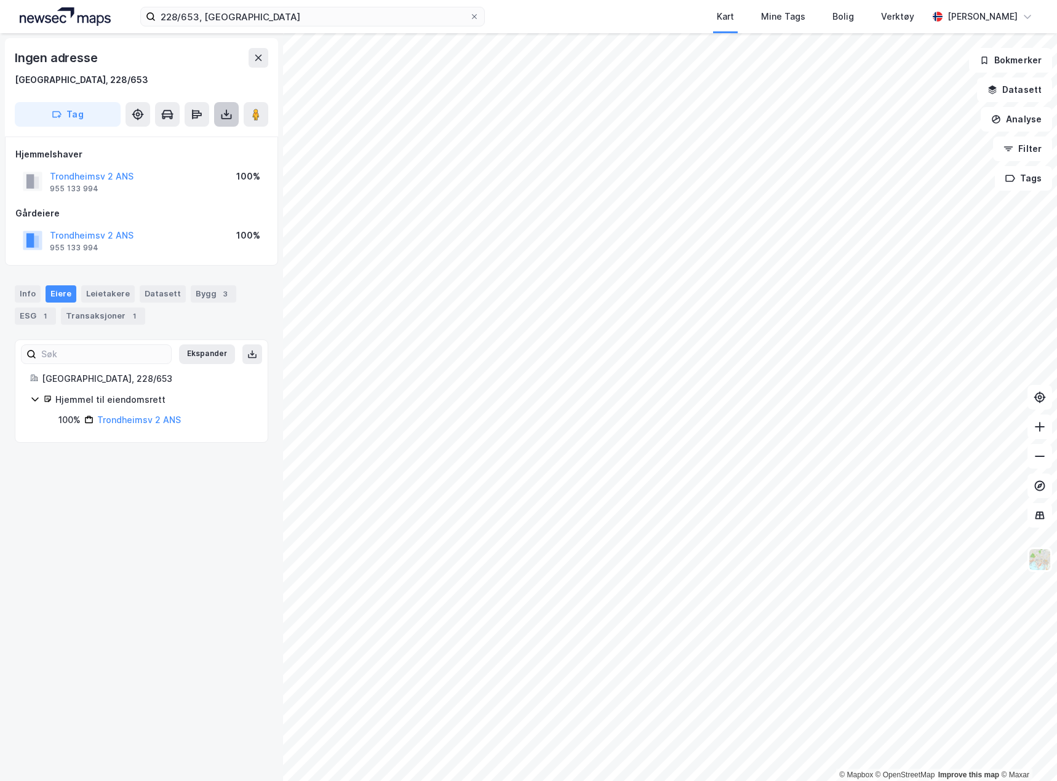
click at [222, 125] on button at bounding box center [226, 114] width 25 height 25
click at [190, 140] on div "Last ned grunnbok" at bounding box center [165, 139] width 71 height 10
